Goal: Task Accomplishment & Management: Use online tool/utility

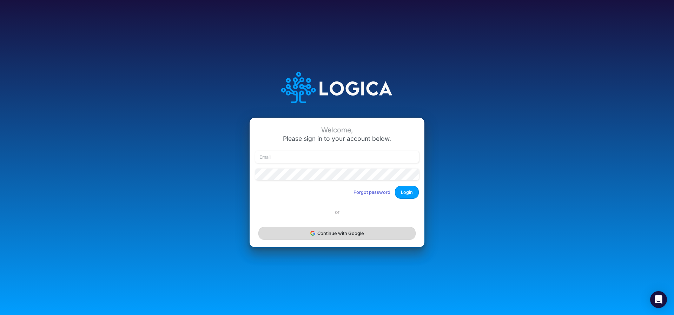
click at [312, 236] on button "Continue with Google" at bounding box center [336, 233] width 157 height 13
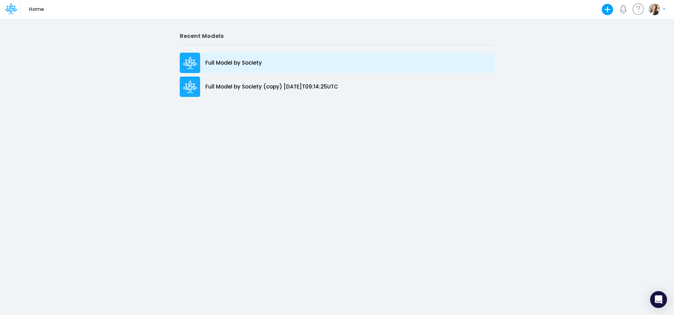
click at [240, 64] on p "Full Model by Society" at bounding box center [233, 63] width 57 height 8
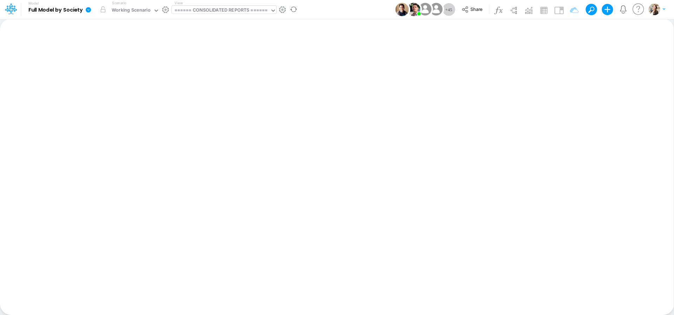
click at [205, 11] on div "====== CONSOLIDATED REPORTS ======" at bounding box center [220, 11] width 93 height 8
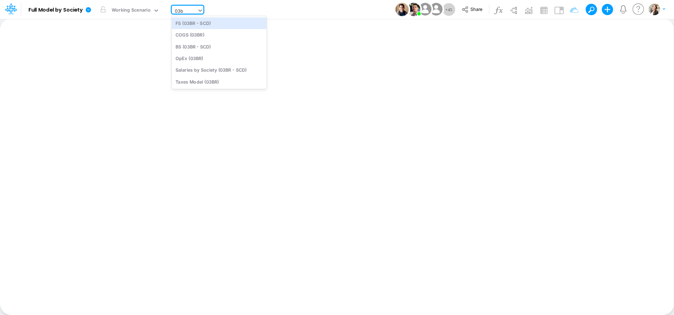
type input "03br"
click at [217, 46] on div "BS (03BR - SCD)" at bounding box center [219, 47] width 95 height 12
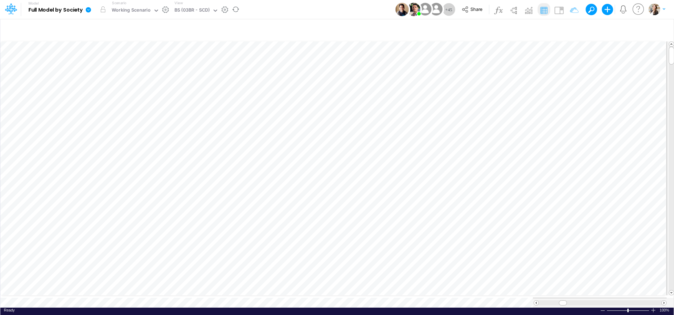
scroll to position [3, 10]
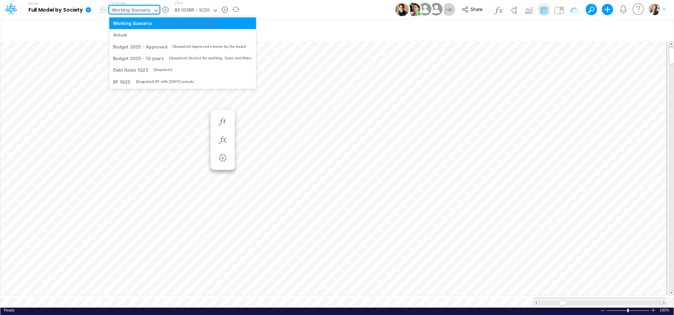
click at [157, 11] on icon at bounding box center [156, 10] width 6 height 6
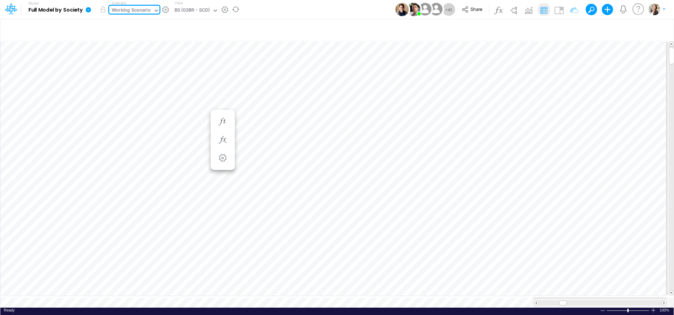
click at [88, 10] on icon at bounding box center [88, 10] width 6 height 6
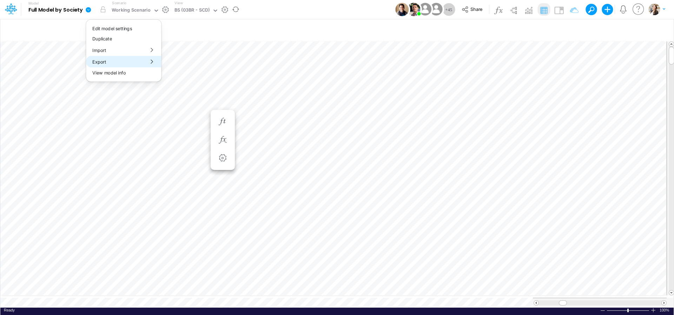
click at [110, 62] on button "Export" at bounding box center [123, 62] width 75 height 12
click at [179, 69] on button "Excel" at bounding box center [199, 65] width 75 height 11
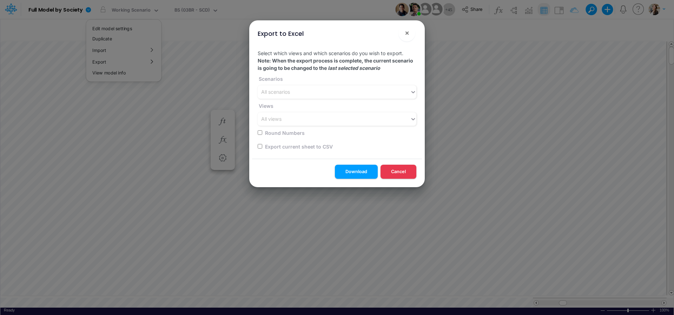
click at [261, 146] on input "checkbox" at bounding box center [260, 146] width 5 height 5
checkbox input "true"
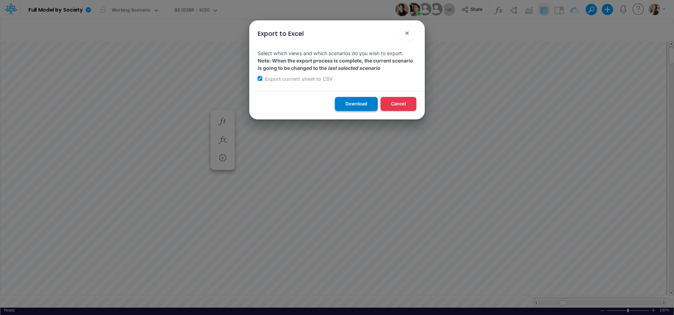
click at [371, 105] on button "Download" at bounding box center [356, 104] width 43 height 14
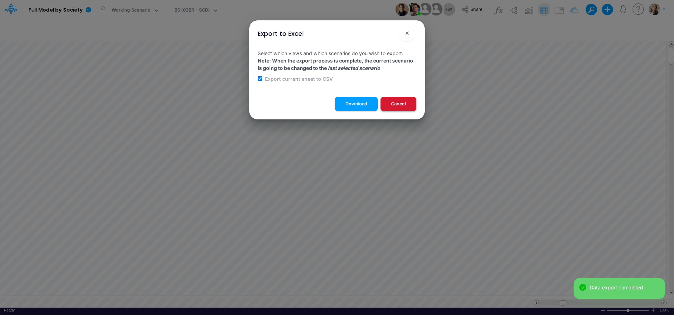
click at [404, 107] on button "Cancel" at bounding box center [399, 104] width 36 height 14
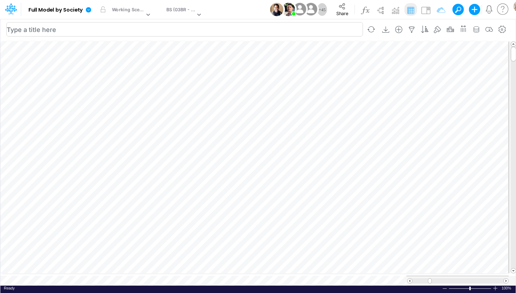
scroll to position [3, 23]
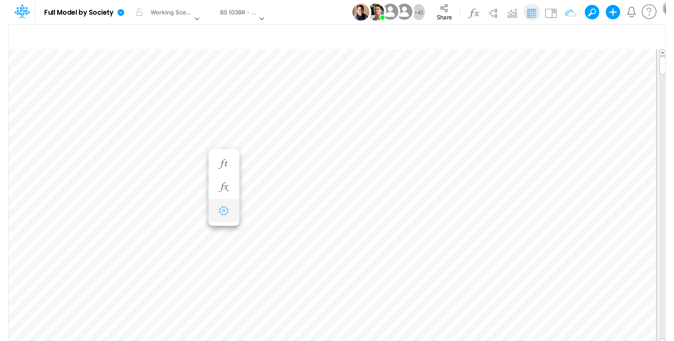
scroll to position [18, 70]
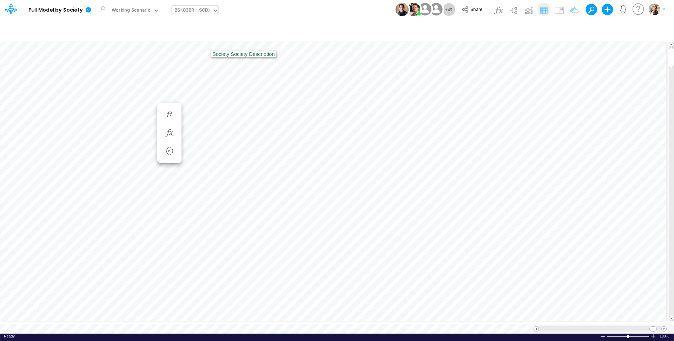
click at [196, 7] on div "BS (03BR - SCD)" at bounding box center [191, 11] width 35 height 8
type input "cogs"
click at [212, 34] on div "COGS (03BR)" at bounding box center [219, 35] width 95 height 12
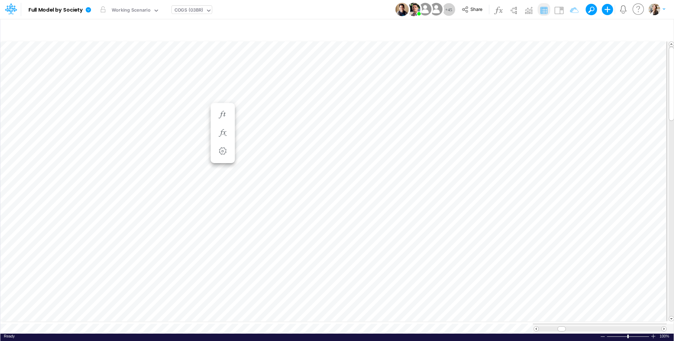
scroll to position [0, 0]
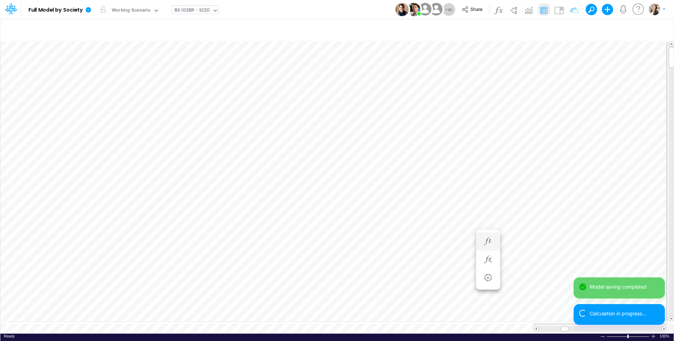
scroll to position [3, 22]
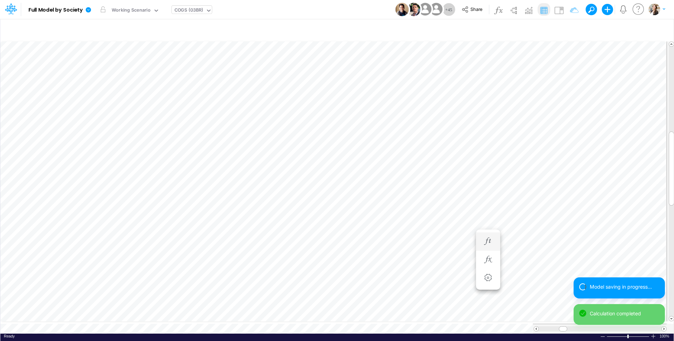
scroll to position [3, 1]
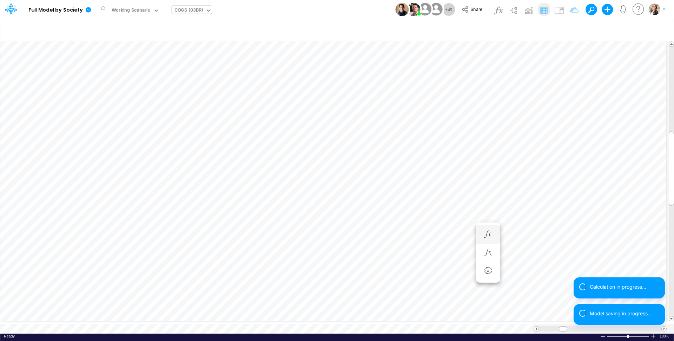
scroll to position [3, 9]
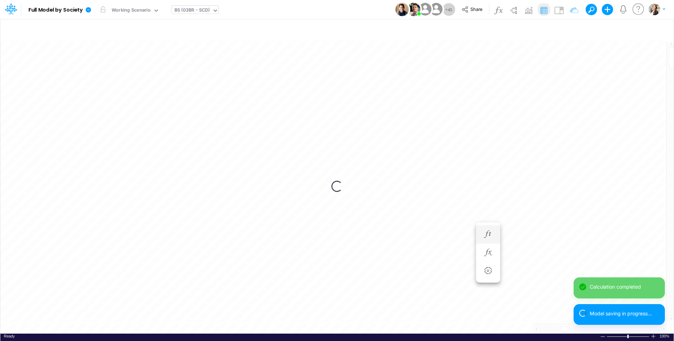
scroll to position [3, 24]
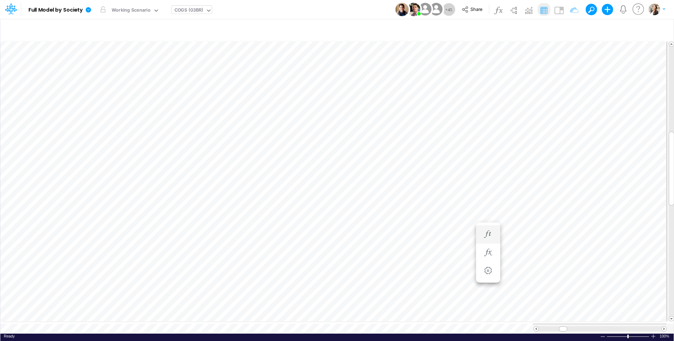
scroll to position [3, 1]
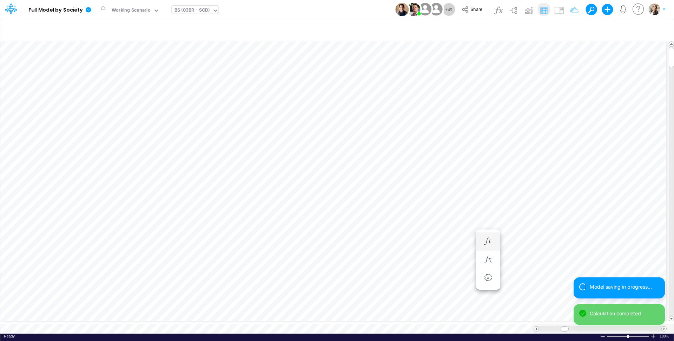
scroll to position [3, 22]
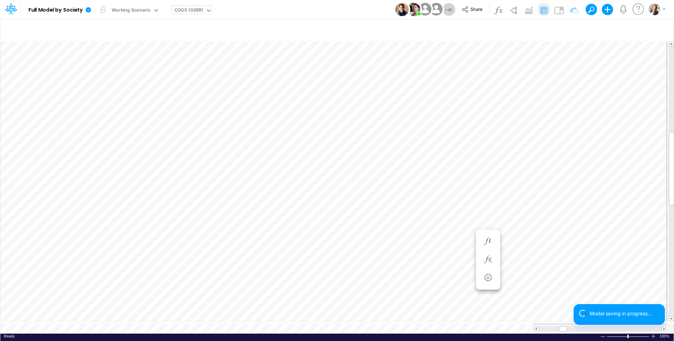
scroll to position [3, 9]
click at [489, 235] on icon "button" at bounding box center [488, 233] width 11 height 7
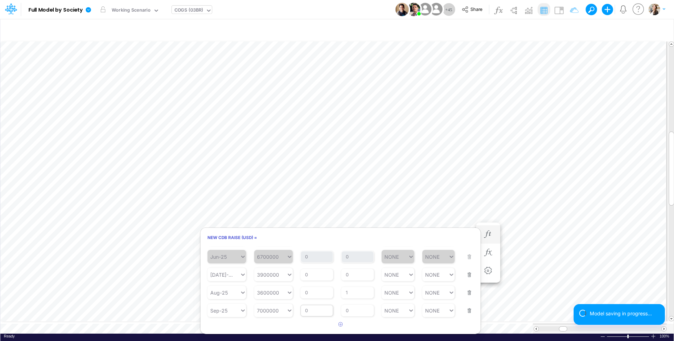
scroll to position [133, 0]
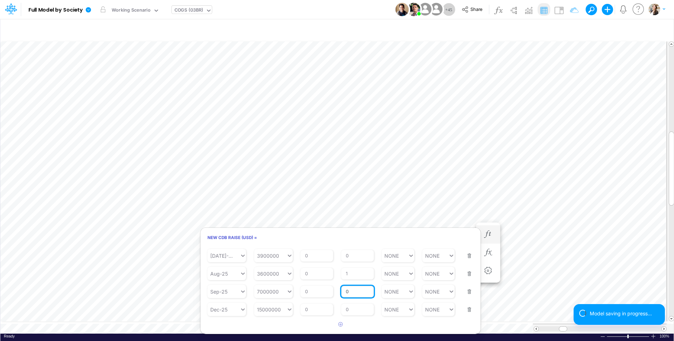
click at [350, 293] on input "0" at bounding box center [357, 291] width 33 height 12
type input "1"
click at [368, 315] on article at bounding box center [340, 324] width 280 height 12
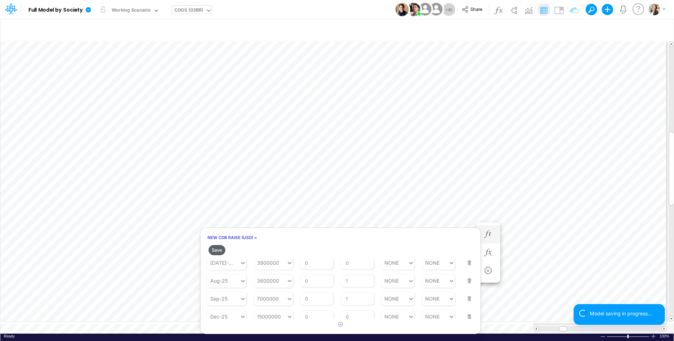
click at [221, 251] on button "Save" at bounding box center [217, 250] width 17 height 10
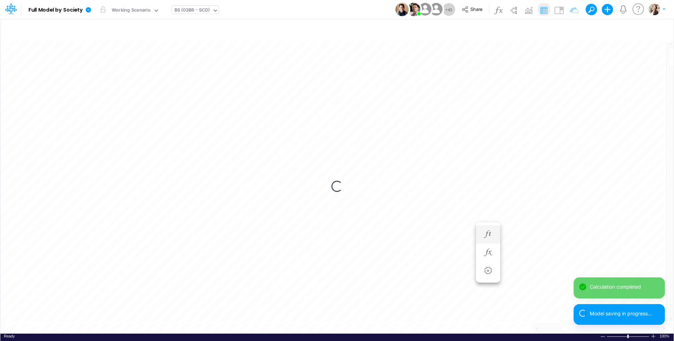
scroll to position [3, 21]
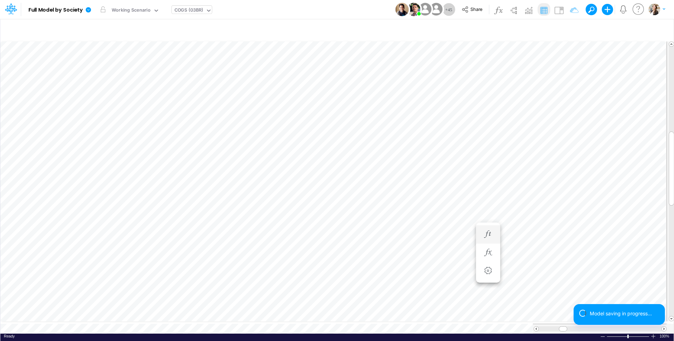
scroll to position [3, 9]
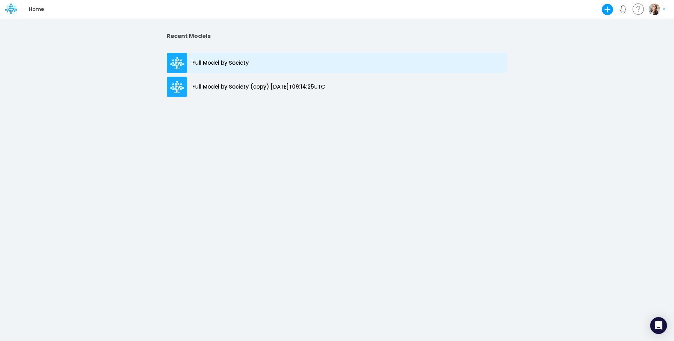
click at [224, 59] on div "Full Model by Society" at bounding box center [337, 63] width 341 height 20
